Goal: Transaction & Acquisition: Purchase product/service

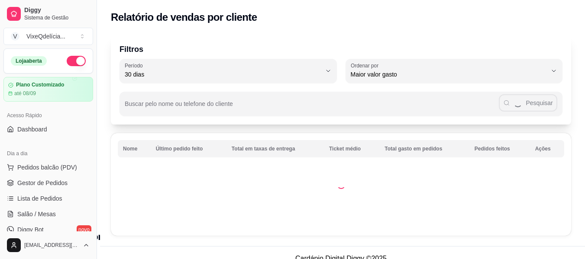
select select "30"
select select "HIGHEST_TOTAL_SPENT_WITH_ORDERS"
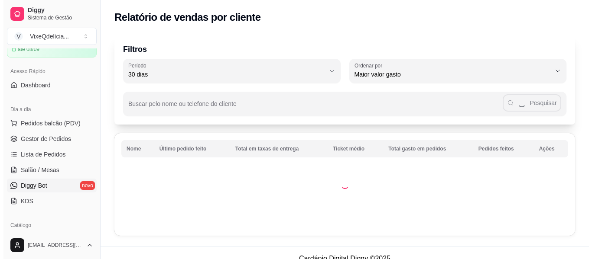
scroll to position [43, 0]
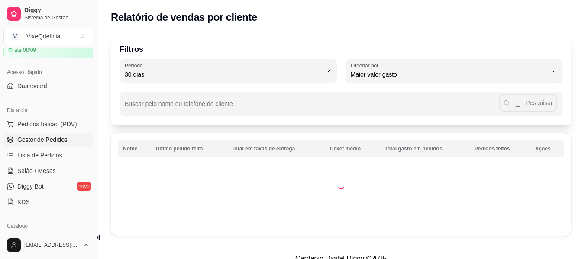
click at [54, 137] on span "Gestor de Pedidos" at bounding box center [42, 140] width 50 height 9
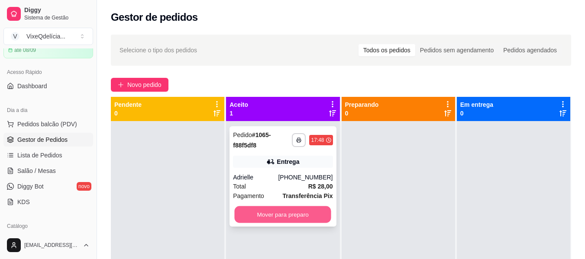
click at [280, 215] on button "Mover para preparo" at bounding box center [283, 215] width 97 height 17
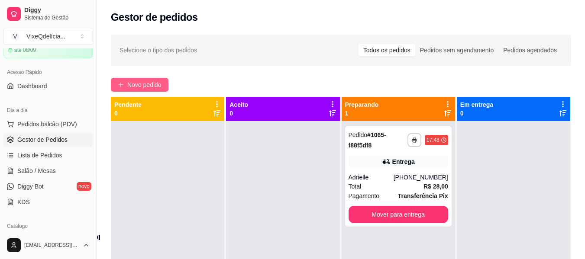
click at [138, 87] on span "Novo pedido" at bounding box center [144, 85] width 34 height 10
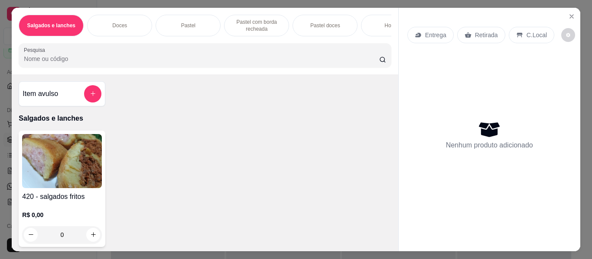
click at [121, 22] on p "Doces" at bounding box center [119, 25] width 15 height 7
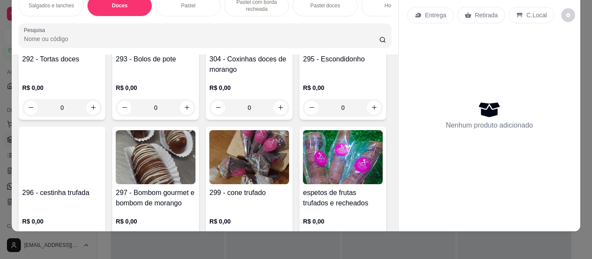
scroll to position [440, 0]
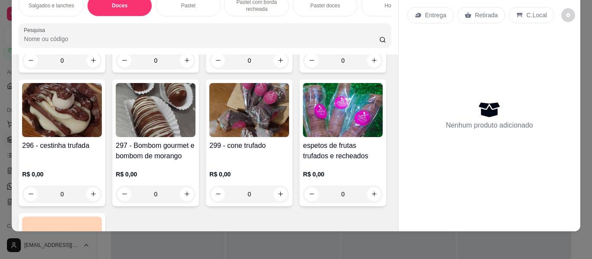
click at [102, 141] on div "296 - cestinha trufada" at bounding box center [62, 151] width 80 height 21
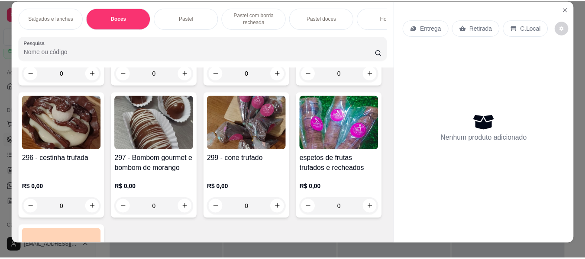
scroll to position [0, 0]
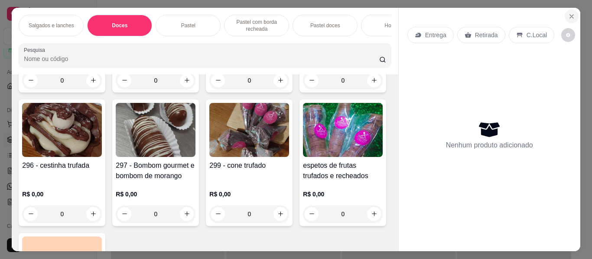
click at [568, 15] on icon "Close" at bounding box center [571, 16] width 7 height 7
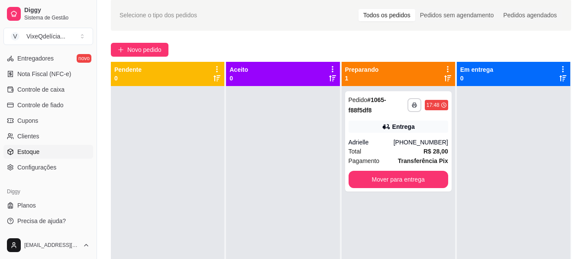
scroll to position [43, 0]
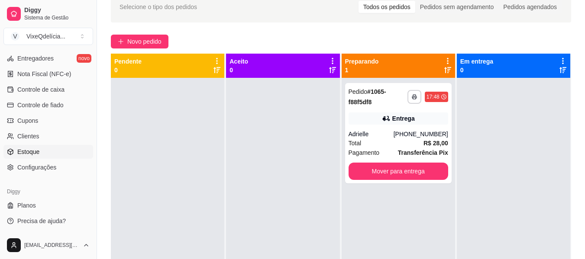
click at [41, 150] on link "Estoque" at bounding box center [48, 152] width 90 height 14
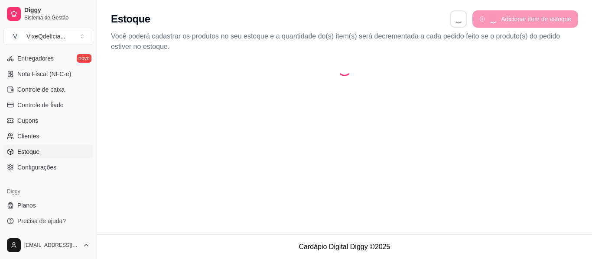
select select "QUANTITY_ORDER"
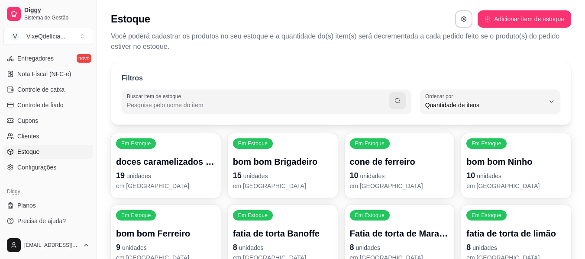
scroll to position [8, 0]
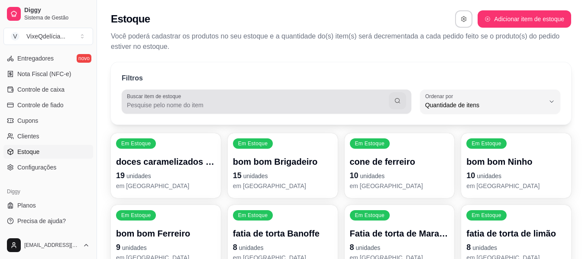
click at [180, 98] on label "Buscar item de estoque" at bounding box center [155, 96] width 57 height 7
click at [180, 101] on input "Buscar item de estoque" at bounding box center [258, 105] width 262 height 9
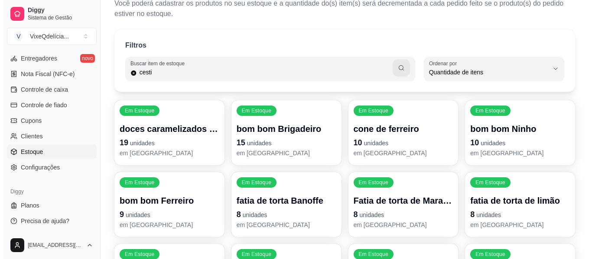
scroll to position [0, 0]
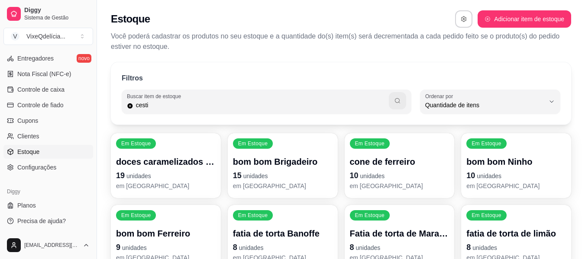
type input "cesti"
click at [403, 104] on button "button" at bounding box center [397, 100] width 17 height 17
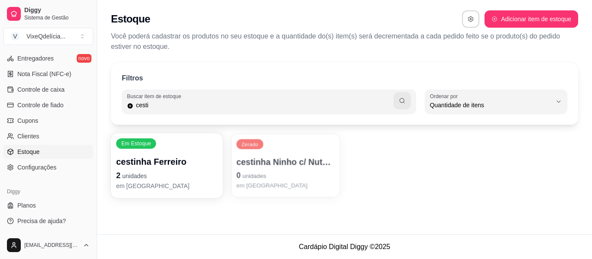
click at [269, 171] on p "0 unidades" at bounding box center [285, 176] width 98 height 12
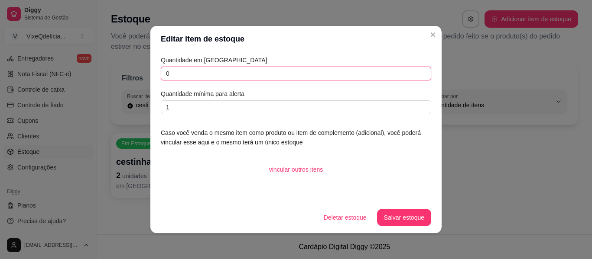
click at [214, 76] on input "0" at bounding box center [296, 74] width 270 height 14
type input "17"
click at [405, 220] on button "Salvar estoque" at bounding box center [403, 218] width 53 height 17
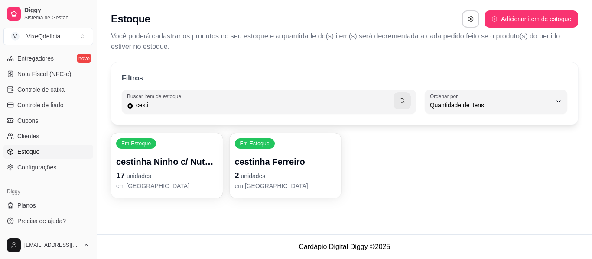
click at [139, 172] on p "17 unidades" at bounding box center [166, 176] width 101 height 12
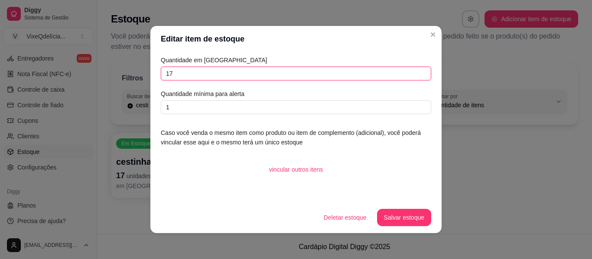
click at [177, 79] on input "17" at bounding box center [296, 74] width 270 height 14
type input "1"
type input "3"
click at [403, 214] on button "Salvar estoque" at bounding box center [404, 217] width 54 height 17
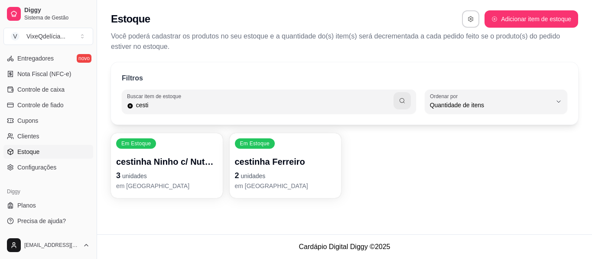
click at [435, 34] on p "Você poderá cadastrar os produtos no seu estoque e a quantidade do(s) item(s) s…" at bounding box center [344, 41] width 467 height 21
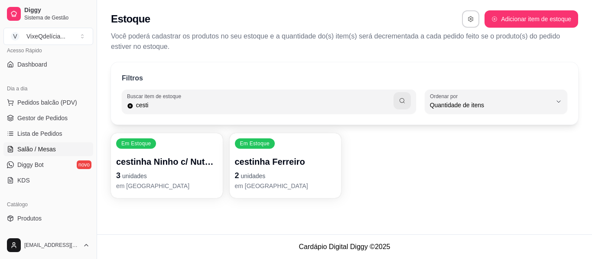
scroll to position [61, 0]
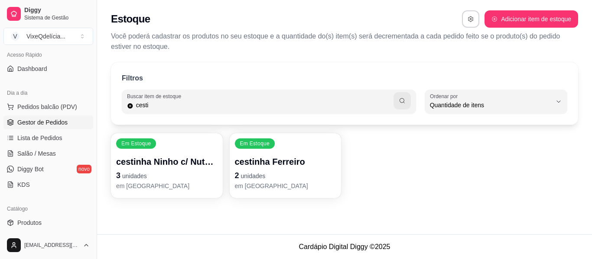
click at [39, 125] on span "Gestor de Pedidos" at bounding box center [42, 122] width 50 height 9
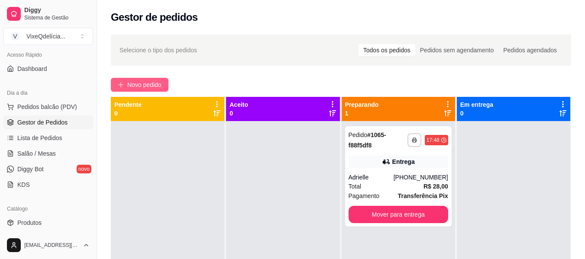
click at [154, 80] on button "Novo pedido" at bounding box center [140, 85] width 58 height 14
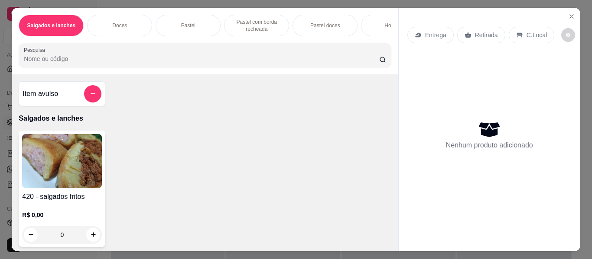
click at [120, 22] on p "Doces" at bounding box center [119, 25] width 15 height 7
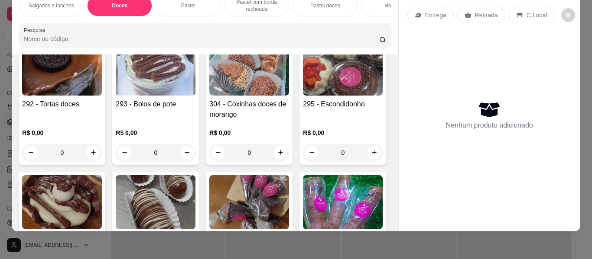
scroll to position [396, 0]
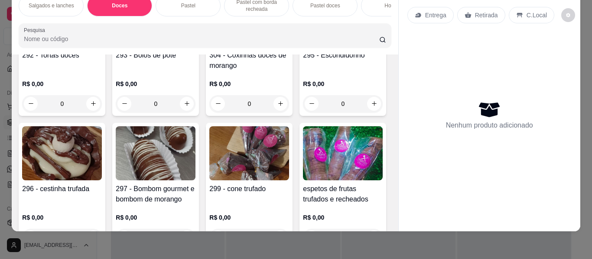
click at [102, 163] on img at bounding box center [62, 153] width 80 height 54
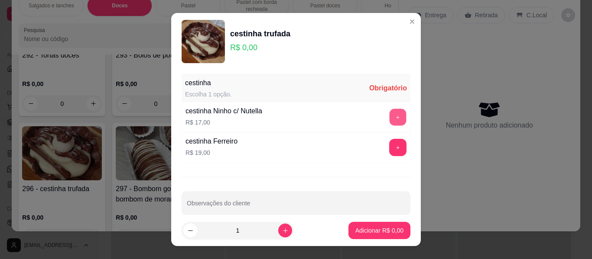
click at [389, 116] on button "+" at bounding box center [397, 117] width 17 height 17
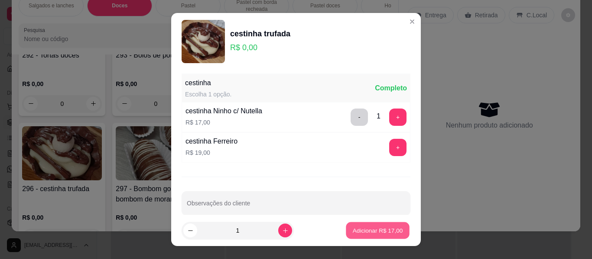
click at [374, 223] on button "Adicionar R$ 17,00" at bounding box center [378, 231] width 64 height 17
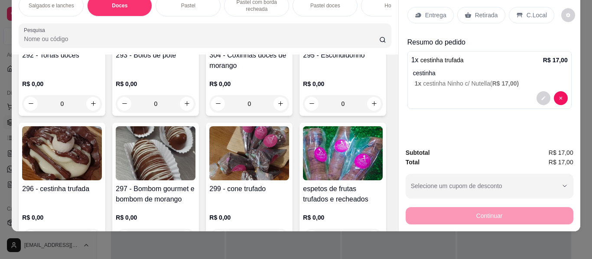
click at [425, 11] on p "Entrega" at bounding box center [435, 15] width 21 height 9
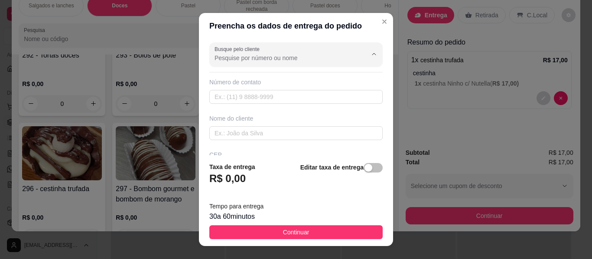
click at [253, 54] on input "Busque pelo cliente" at bounding box center [283, 58] width 139 height 9
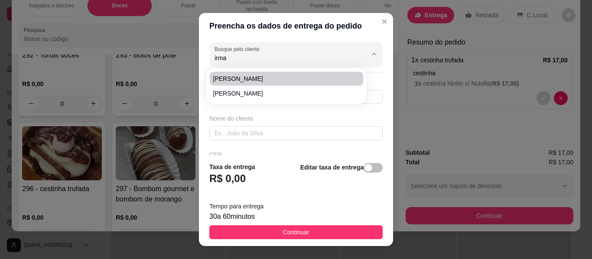
click at [240, 78] on span "[PERSON_NAME]" at bounding box center [282, 79] width 138 height 9
type input "[PERSON_NAME]"
type input "18981092813"
type input "[PERSON_NAME]"
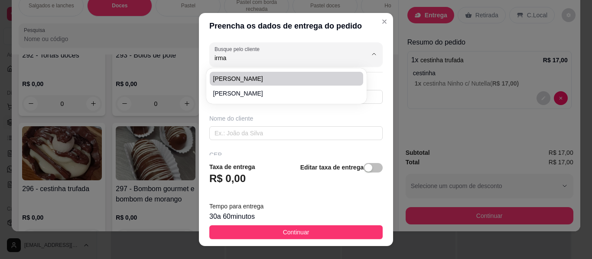
type input "1196"
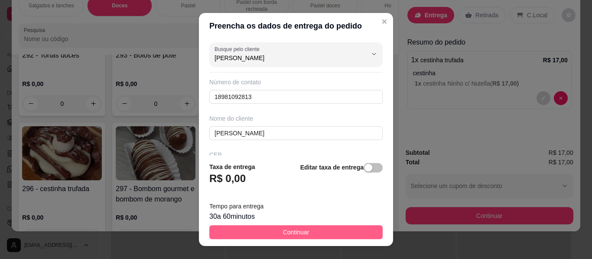
type input "[PERSON_NAME]"
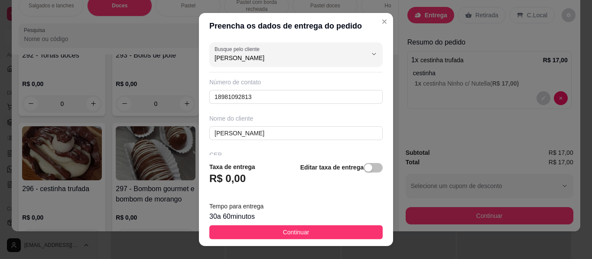
drag, startPoint x: 322, startPoint y: 237, endPoint x: 429, endPoint y: 205, distance: 112.0
click at [321, 237] on button "Continuar" at bounding box center [295, 233] width 173 height 14
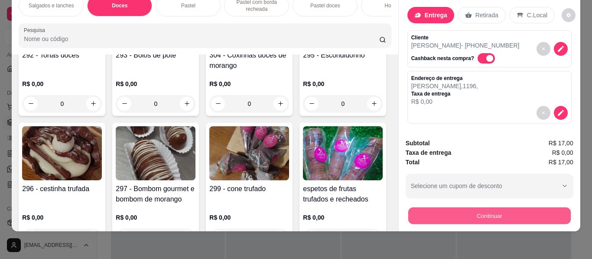
click at [431, 209] on button "Continuar" at bounding box center [489, 216] width 162 height 17
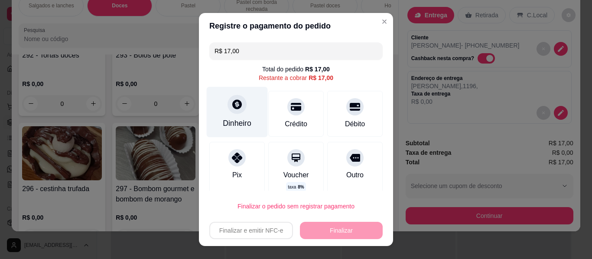
click at [231, 109] on icon at bounding box center [236, 104] width 11 height 11
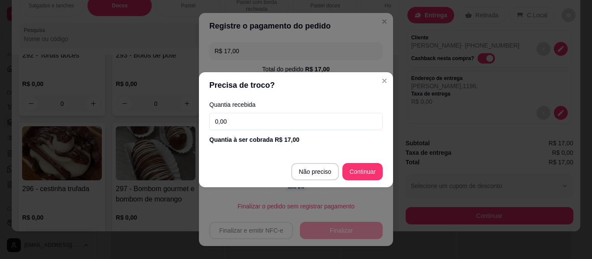
click at [214, 121] on input "0,00" at bounding box center [295, 121] width 173 height 17
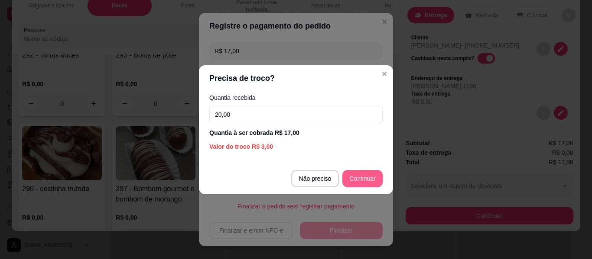
type input "20,00"
click at [383, 184] on footer "Não preciso Continuar" at bounding box center [296, 178] width 194 height 31
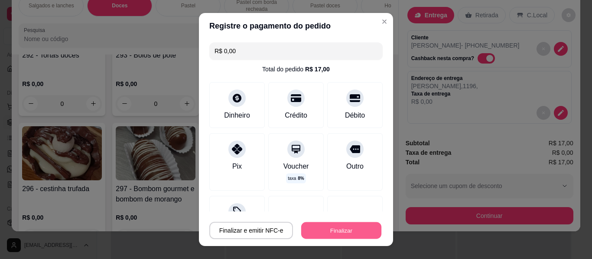
click at [345, 234] on button "Finalizar" at bounding box center [341, 231] width 80 height 17
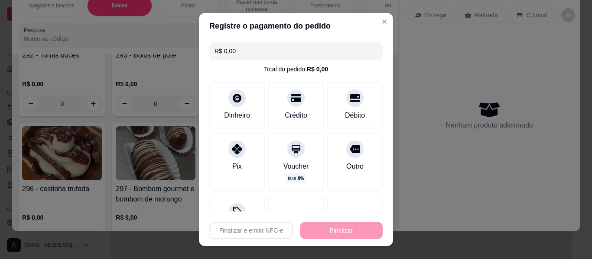
type input "-R$ 17,00"
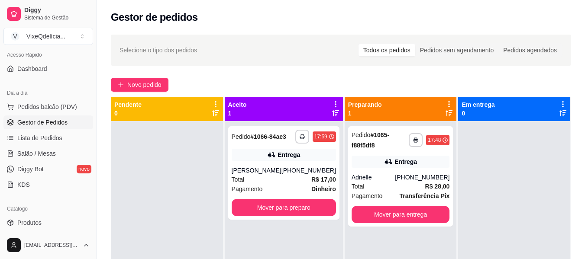
click at [272, 220] on div "**********" at bounding box center [284, 250] width 118 height 259
click at [271, 205] on button "Mover para preparo" at bounding box center [284, 207] width 104 height 17
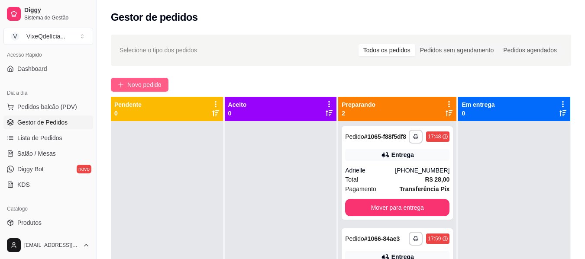
click at [140, 82] on span "Novo pedido" at bounding box center [144, 85] width 34 height 10
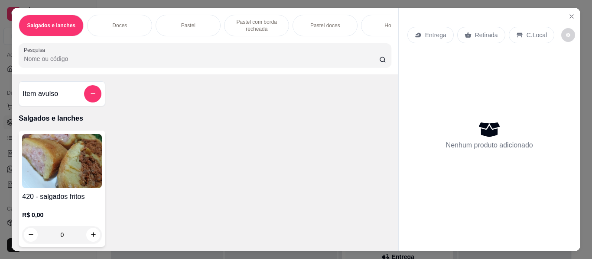
click at [127, 22] on div "Doces" at bounding box center [119, 26] width 65 height 22
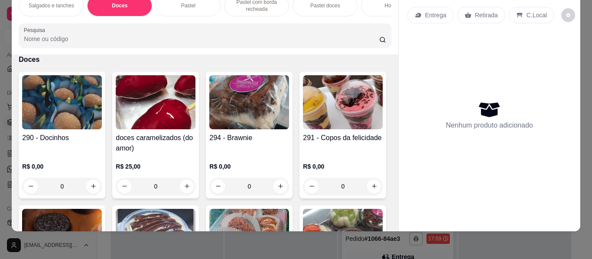
scroll to position [266, 0]
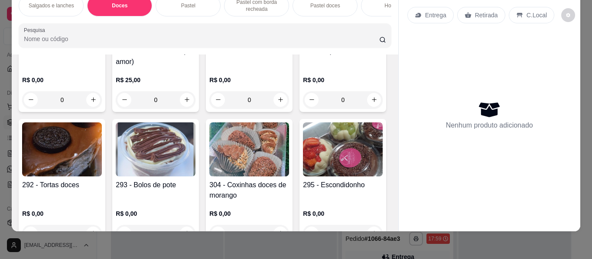
click at [195, 159] on img at bounding box center [156, 150] width 80 height 54
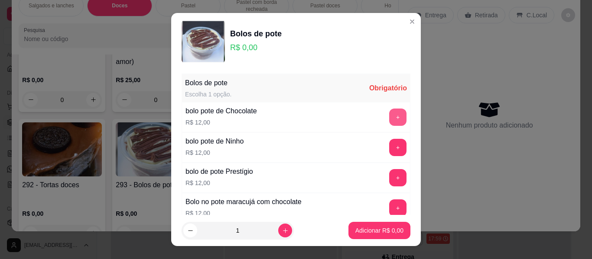
click at [389, 115] on button "+" at bounding box center [397, 117] width 17 height 17
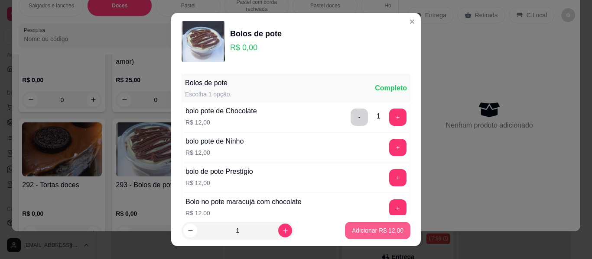
click at [380, 230] on p "Adicionar R$ 12,00" at bounding box center [378, 231] width 52 height 9
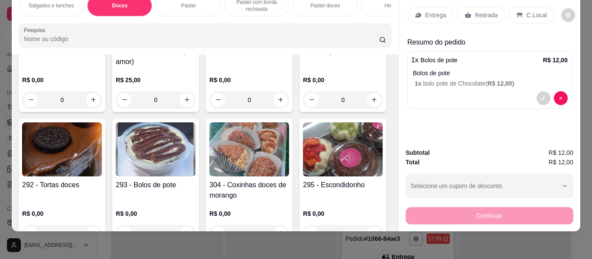
click at [427, 11] on p "Entrega" at bounding box center [435, 15] width 21 height 9
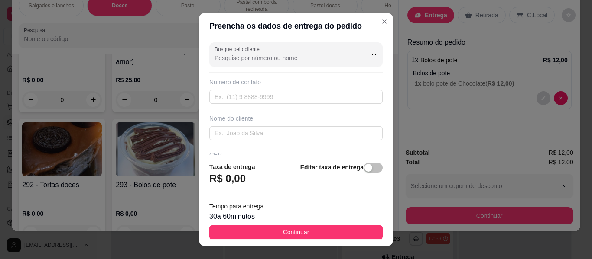
click at [265, 60] on input "Busque pelo cliente" at bounding box center [283, 58] width 139 height 9
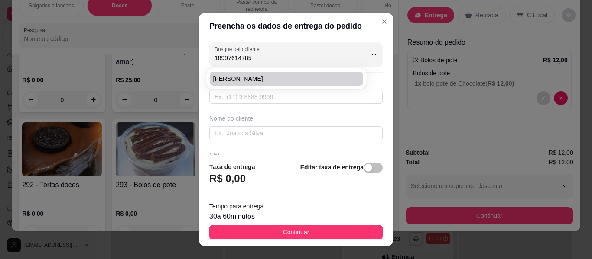
click at [259, 75] on span "[PERSON_NAME]" at bounding box center [282, 79] width 138 height 9
type input "[PERSON_NAME]"
type input "5518997614785"
type input "[PERSON_NAME]"
type input "19260000"
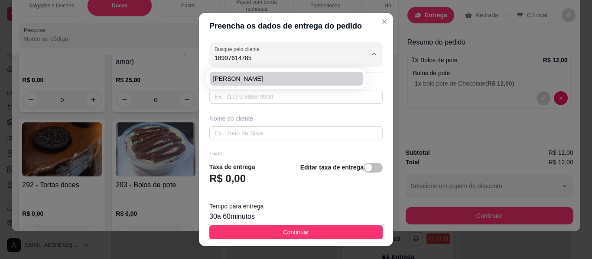
type input "[STREET_ADDRESS][PERSON_NAME]"
type input "Mirante do Paranapanema"
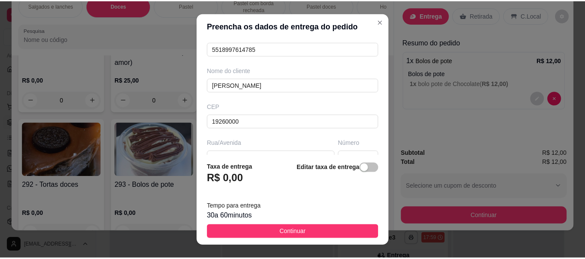
scroll to position [130, 0]
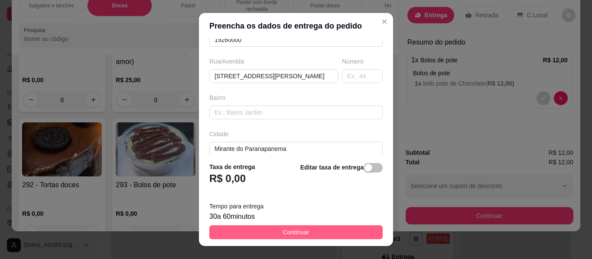
type input "[PERSON_NAME]"
click at [292, 234] on span "Continuar" at bounding box center [296, 233] width 26 height 10
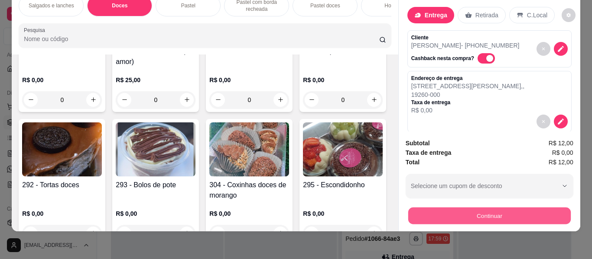
click at [457, 209] on button "Continuar" at bounding box center [489, 216] width 162 height 17
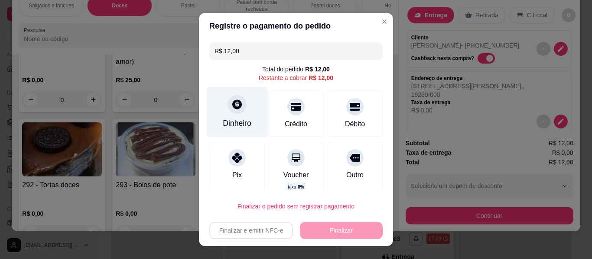
click at [227, 107] on div at bounding box center [236, 104] width 19 height 19
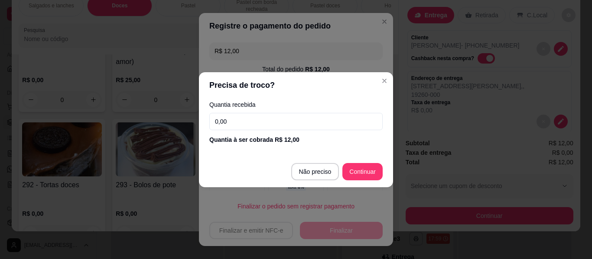
click at [213, 117] on input "0,00" at bounding box center [295, 121] width 173 height 17
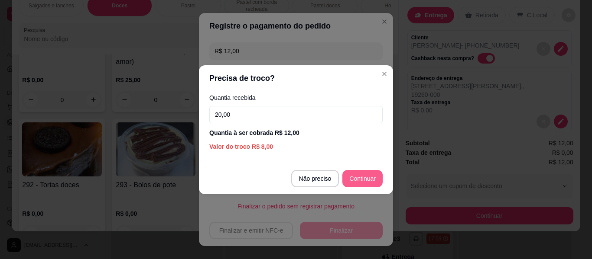
type input "20,00"
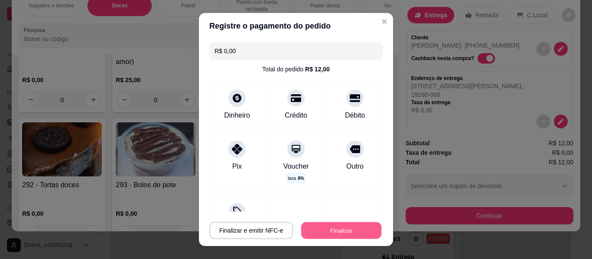
click at [350, 232] on button "Finalizar" at bounding box center [341, 231] width 80 height 17
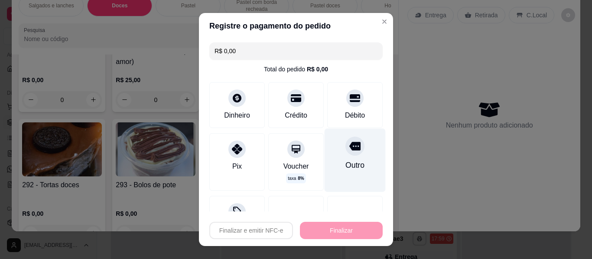
type input "-R$ 12,00"
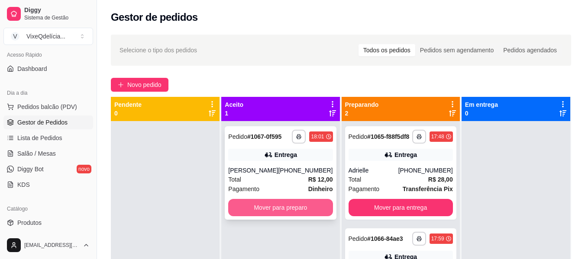
click at [299, 217] on button "Mover para preparo" at bounding box center [280, 207] width 104 height 17
